Goal: Information Seeking & Learning: Understand process/instructions

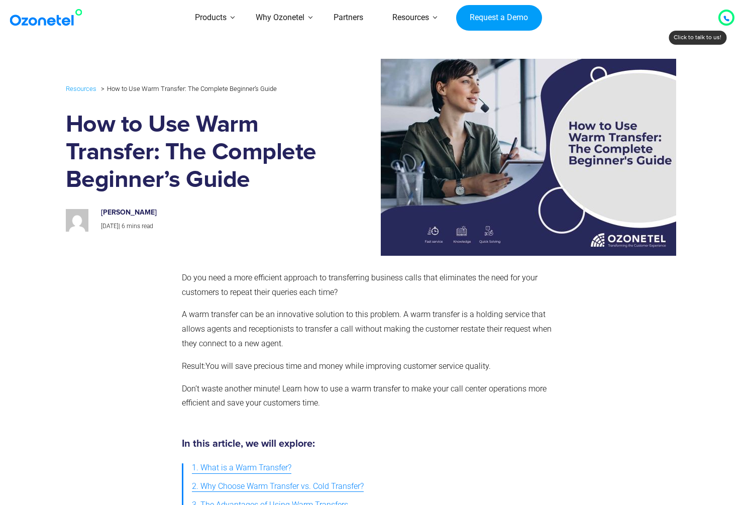
click at [388, 317] on span "A warm transfer can be an innovative solution to this problem. A warm transfer …" at bounding box center [367, 328] width 370 height 39
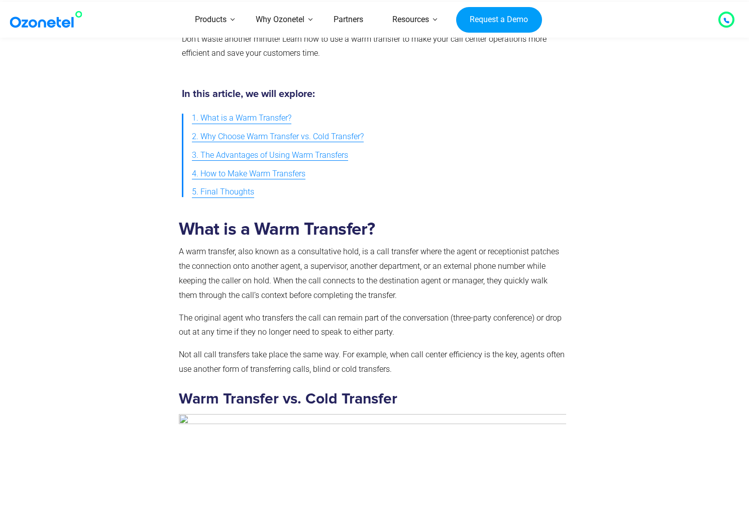
click at [268, 255] on p "A warm transfer, also known as a consultative hold, is a call transfer where th…" at bounding box center [373, 273] width 388 height 58
click at [694, 352] on div "What is a Warm Transfer? A warm transfer, also known as a consultative hold, is…" at bounding box center [374, 484] width 643 height 547
click at [607, 298] on div at bounding box center [627, 484] width 113 height 547
click at [76, 277] on div at bounding box center [117, 484] width 113 height 547
click at [228, 252] on p "A warm transfer, also known as a consultative hold, is a call transfer where th…" at bounding box center [373, 273] width 388 height 58
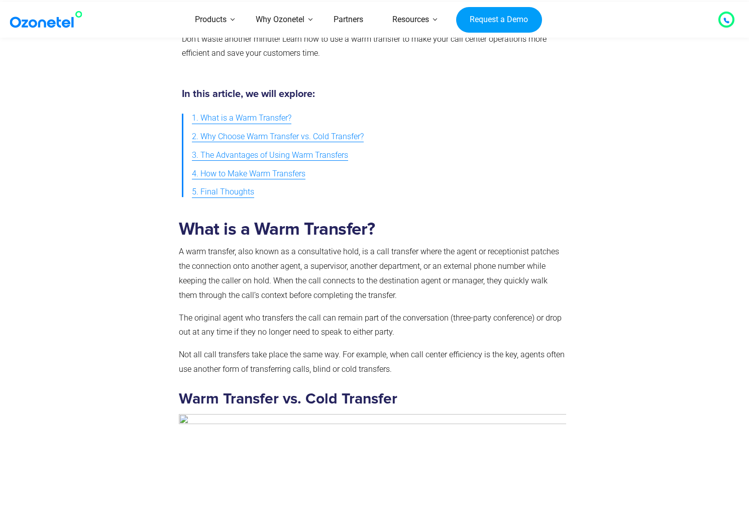
click at [312, 253] on p "A warm transfer, also known as a consultative hold, is a call transfer where th…" at bounding box center [373, 273] width 388 height 58
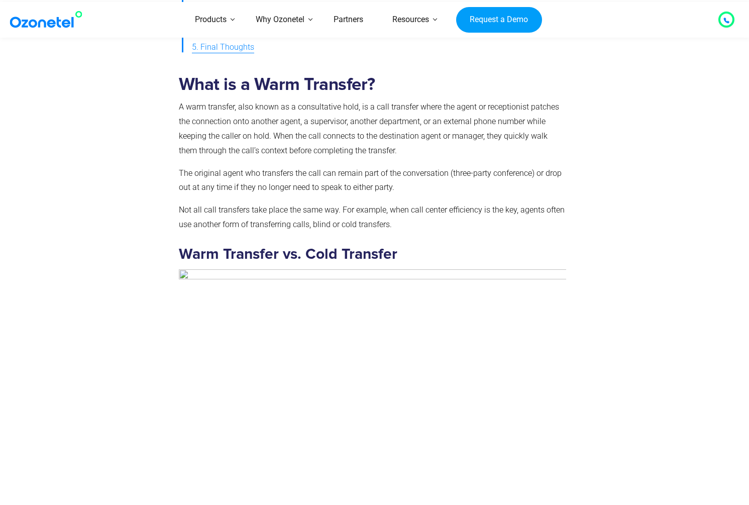
scroll to position [711, 0]
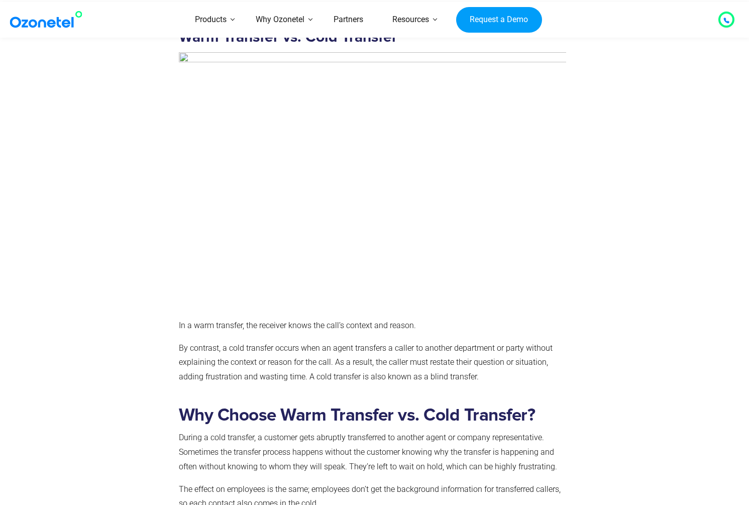
click at [158, 346] on div at bounding box center [117, 123] width 113 height 547
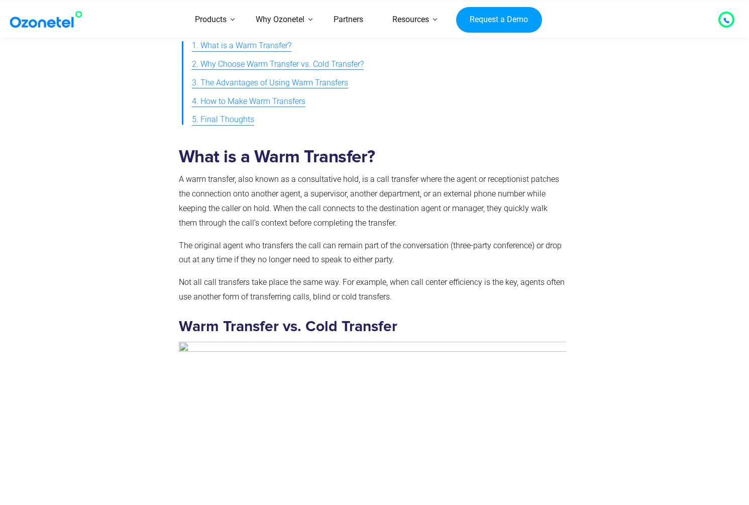
click at [335, 232] on div "What is a Warm Transfer? A warm transfer, also known as a consultative hold, is…" at bounding box center [373, 410] width 388 height 527
click at [156, 219] on div at bounding box center [117, 412] width 113 height 547
click at [649, 144] on div at bounding box center [627, 412] width 113 height 547
click at [70, 260] on div at bounding box center [117, 412] width 113 height 547
click at [219, 183] on p "A warm transfer, also known as a consultative hold, is a call transfer where th…" at bounding box center [373, 201] width 388 height 58
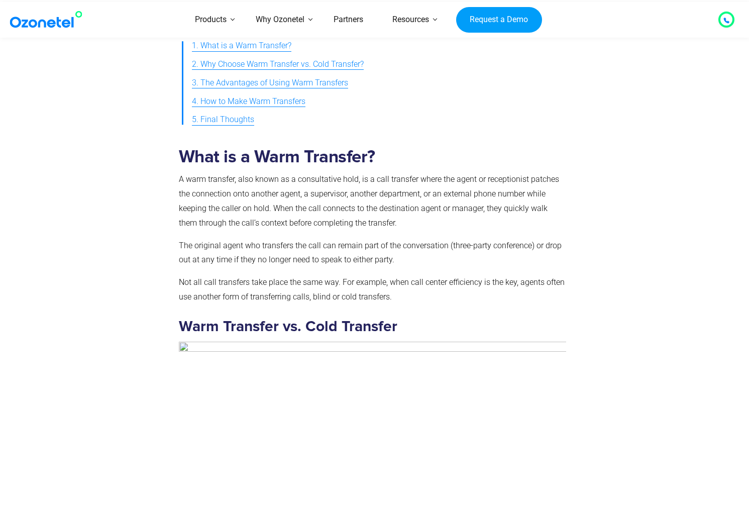
click at [152, 199] on div at bounding box center [117, 412] width 113 height 547
